Goal: Information Seeking & Learning: Learn about a topic

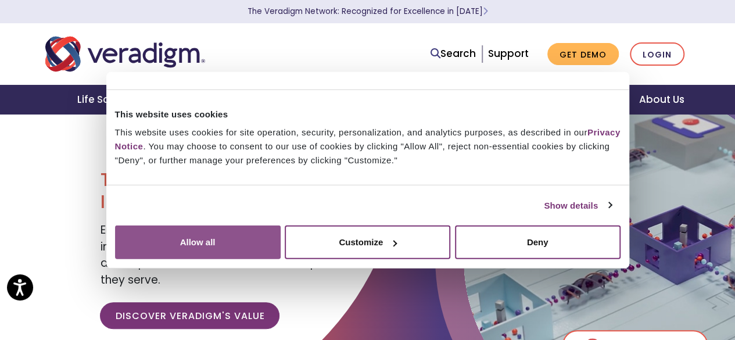
click at [281, 235] on button "Allow all" at bounding box center [198, 243] width 166 height 34
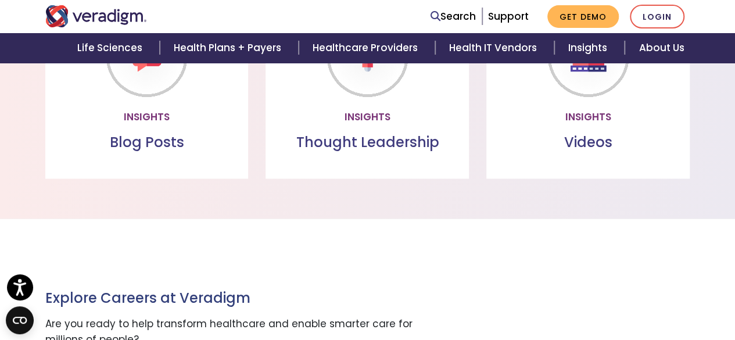
scroll to position [968, 0]
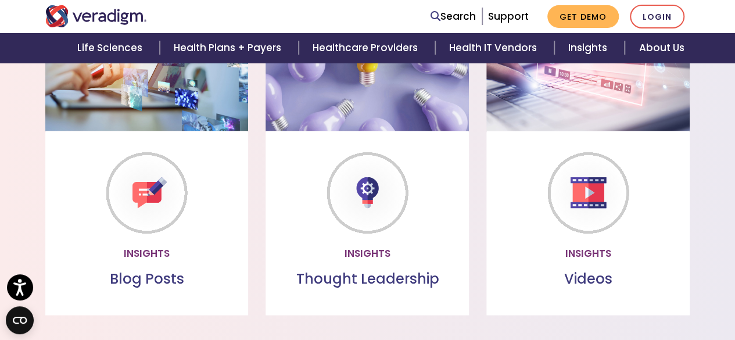
click at [577, 280] on div "Insights Videos Videos Watch our videos to learn more about our offerings Watch…" at bounding box center [587, 223] width 203 height 184
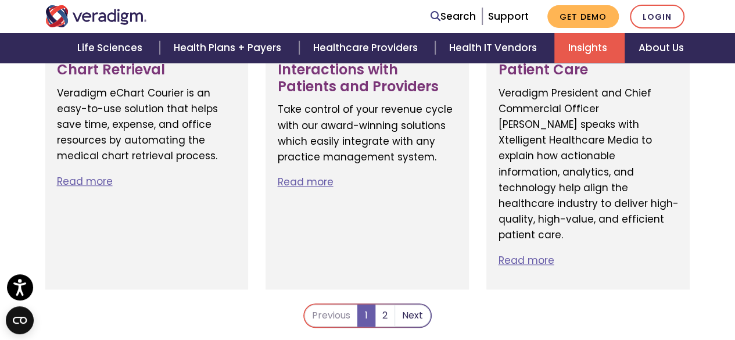
scroll to position [2561, 0]
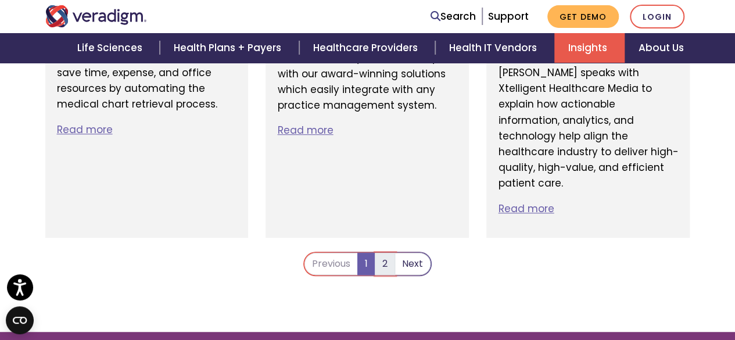
click at [385, 253] on link "2" at bounding box center [385, 264] width 20 height 22
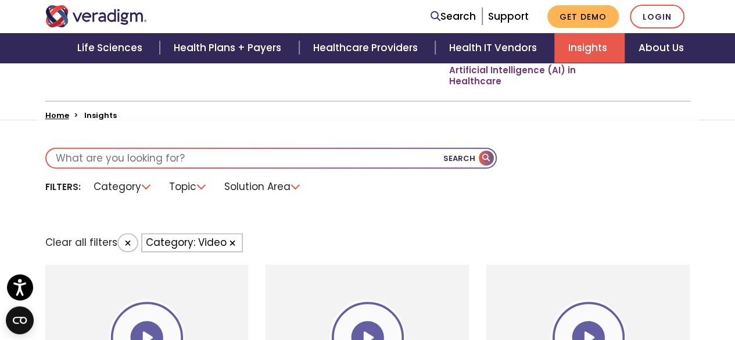
scroll to position [287, 0]
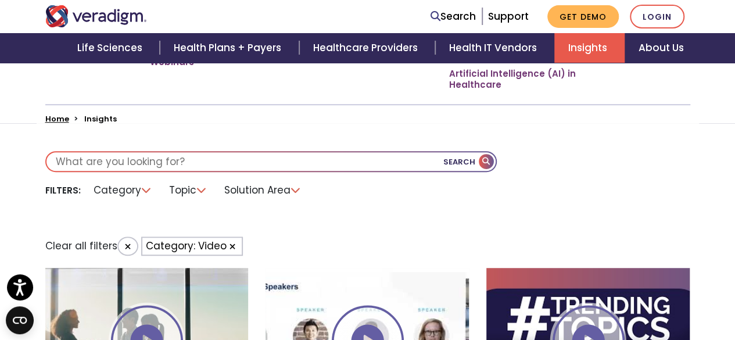
click at [218, 164] on input "text" at bounding box center [270, 161] width 449 height 19
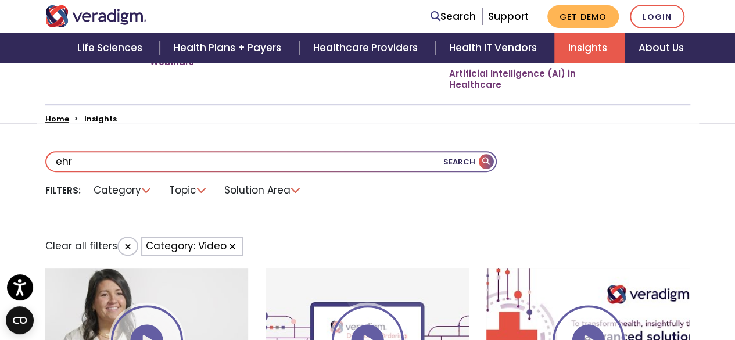
type input "ehr"
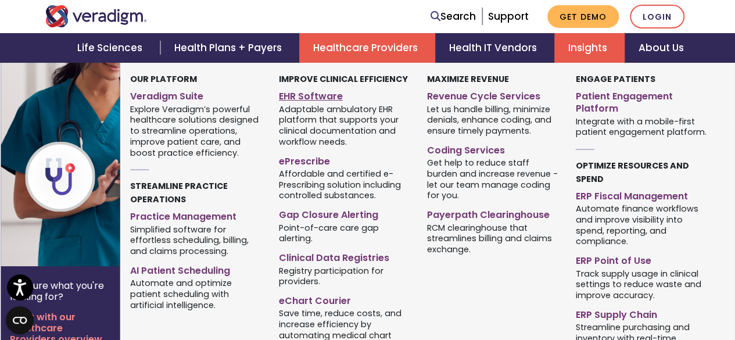
click at [321, 95] on link "EHR Software" at bounding box center [344, 94] width 131 height 17
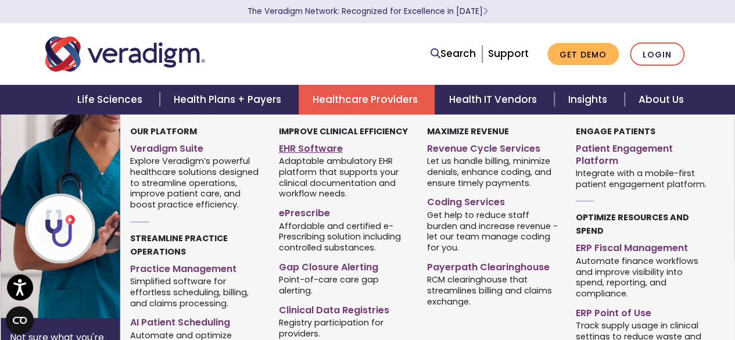
click at [324, 146] on link "EHR Software" at bounding box center [344, 146] width 131 height 17
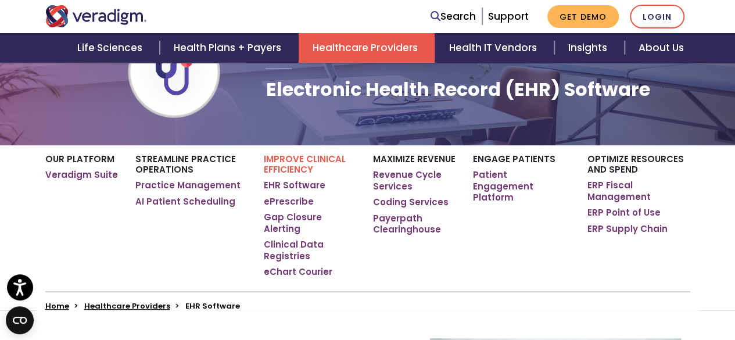
scroll to position [95, 0]
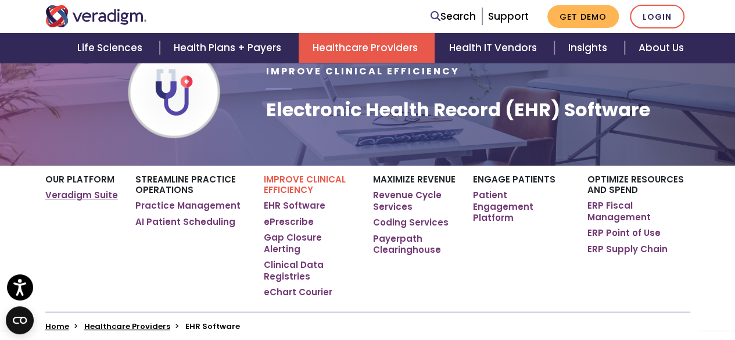
click at [77, 198] on link "Veradigm Suite" at bounding box center [81, 195] width 73 height 12
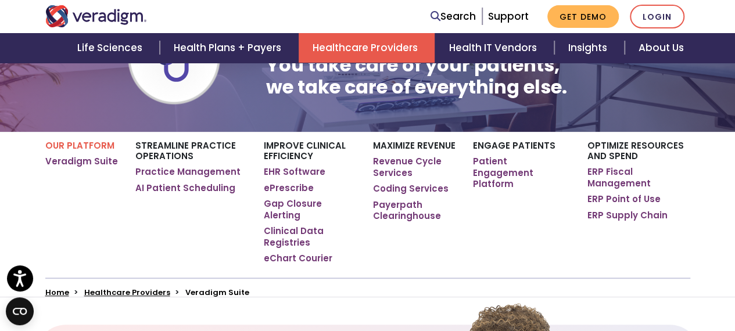
scroll to position [180, 0]
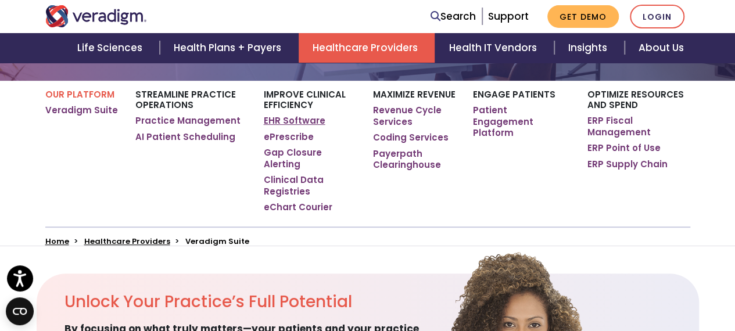
click at [312, 127] on link "EHR Software" at bounding box center [295, 121] width 62 height 12
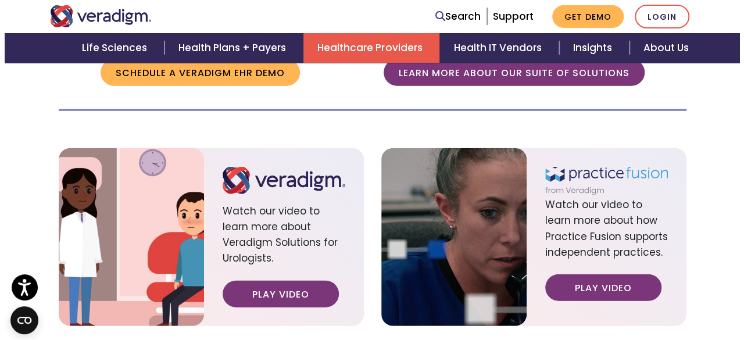
scroll to position [1488, 0]
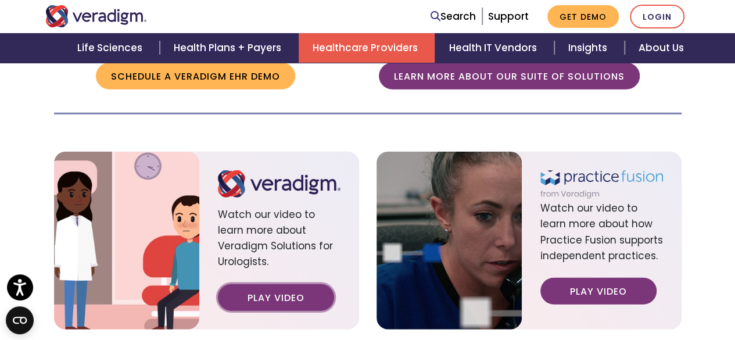
click at [274, 284] on link "Play Video" at bounding box center [276, 297] width 116 height 27
